Goal: Find specific page/section: Find specific page/section

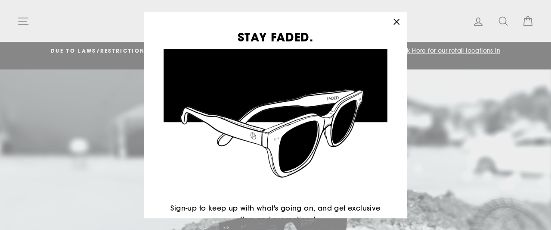
click at [401, 22] on icon "button" at bounding box center [397, 22] width 12 height 12
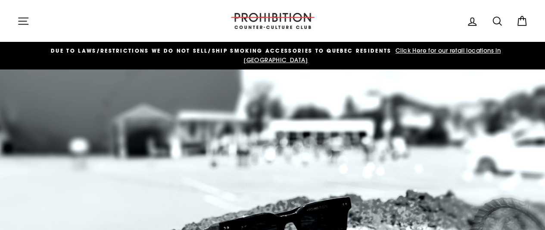
click at [24, 24] on icon "button" at bounding box center [23, 21] width 9 height 6
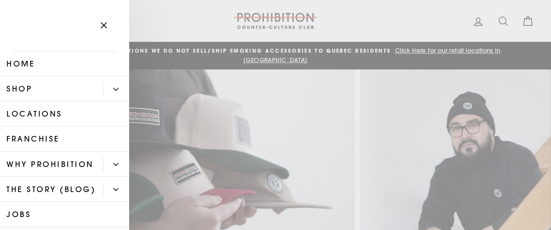
click at [106, 24] on icon "button" at bounding box center [103, 25] width 5 height 5
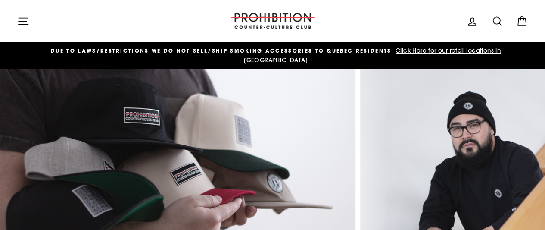
click at [494, 19] on icon at bounding box center [497, 21] width 12 height 12
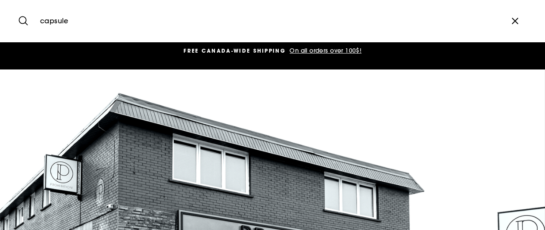
type input "capsule"
click at [17, 6] on button "Search" at bounding box center [26, 20] width 19 height 29
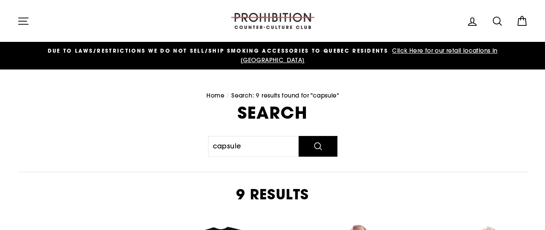
click at [435, 50] on span "Click Here for our retail locations in [GEOGRAPHIC_DATA]" at bounding box center [368, 55] width 257 height 17
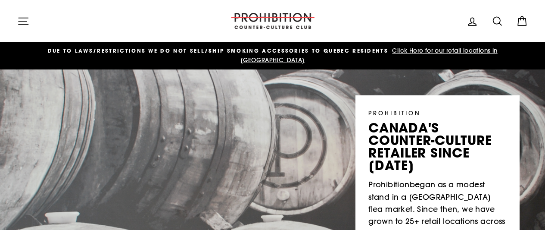
click at [24, 18] on icon "button" at bounding box center [23, 21] width 9 height 6
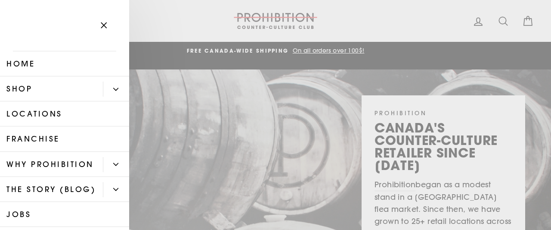
click at [105, 90] on button "Primary" at bounding box center [116, 88] width 26 height 15
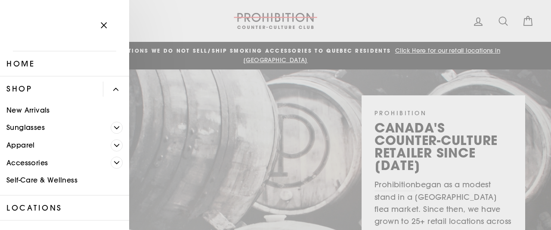
click at [113, 144] on span "Primary" at bounding box center [117, 145] width 12 height 12
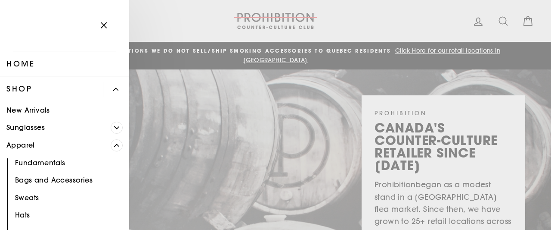
scroll to position [69, 0]
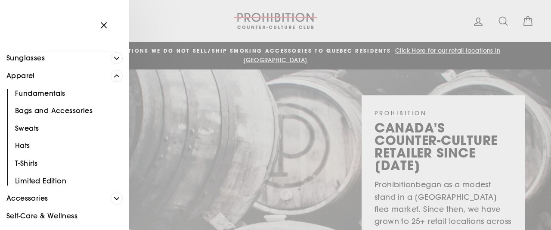
click at [114, 196] on icon "Primary" at bounding box center [116, 198] width 5 height 5
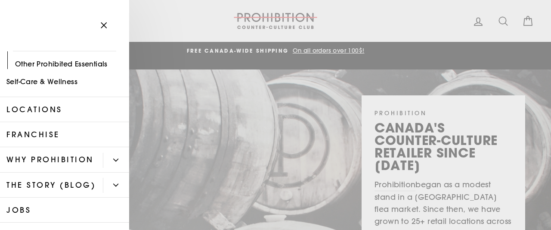
scroll to position [275, 0]
